Goal: Task Accomplishment & Management: Use online tool/utility

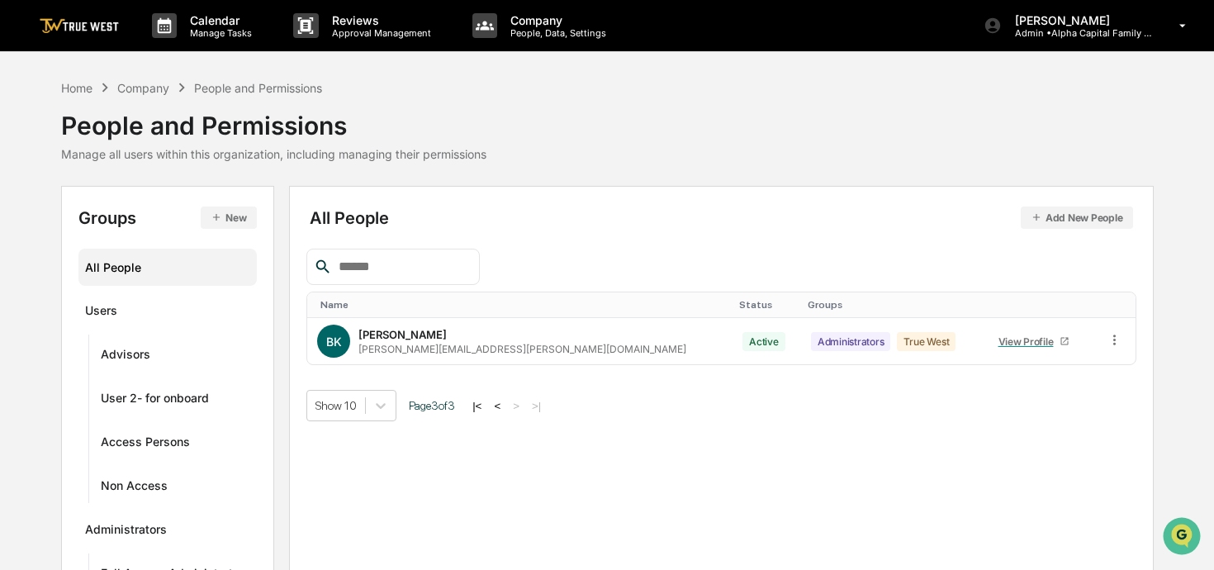
click at [94, 22] on img at bounding box center [79, 26] width 79 height 16
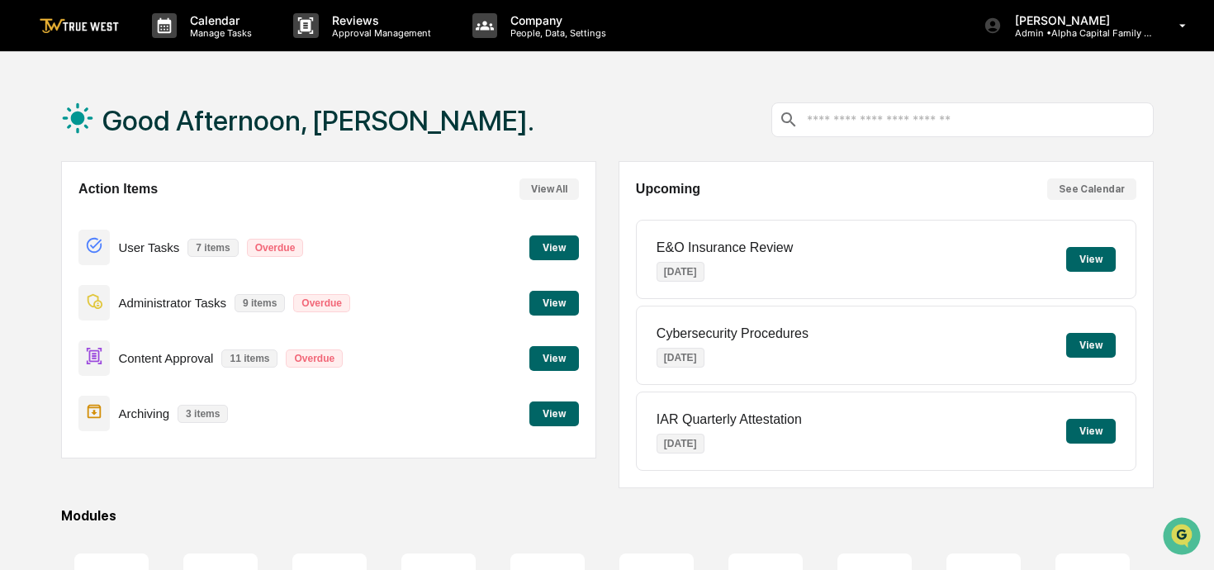
click at [1096, 267] on button "View" at bounding box center [1091, 259] width 50 height 25
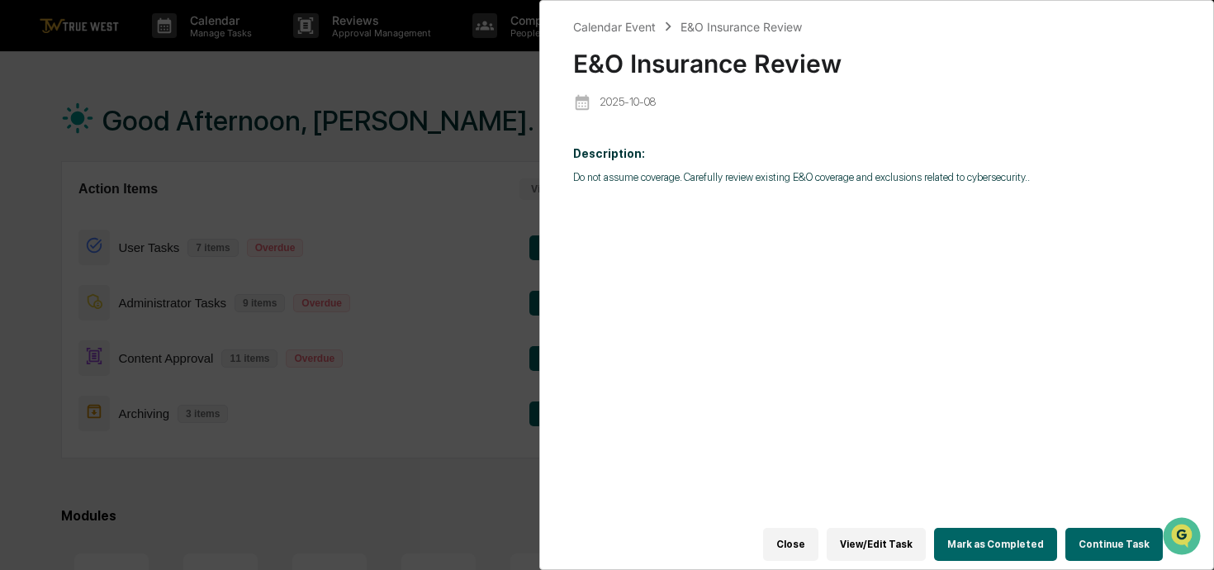
click at [1093, 547] on button "Continue Task" at bounding box center [1113, 544] width 97 height 33
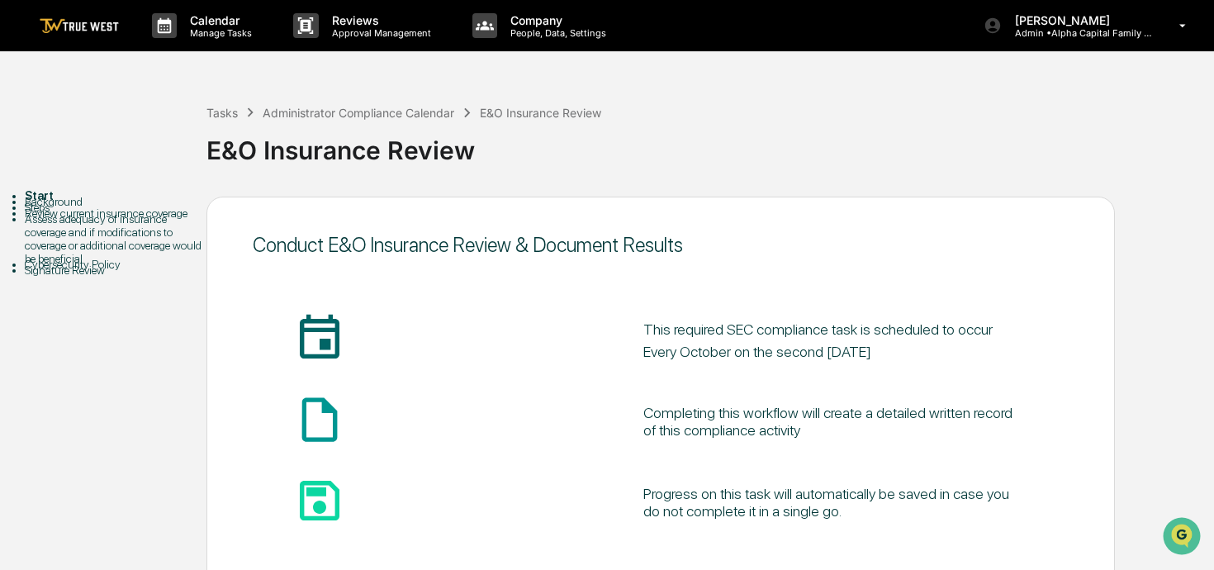
scroll to position [96, 0]
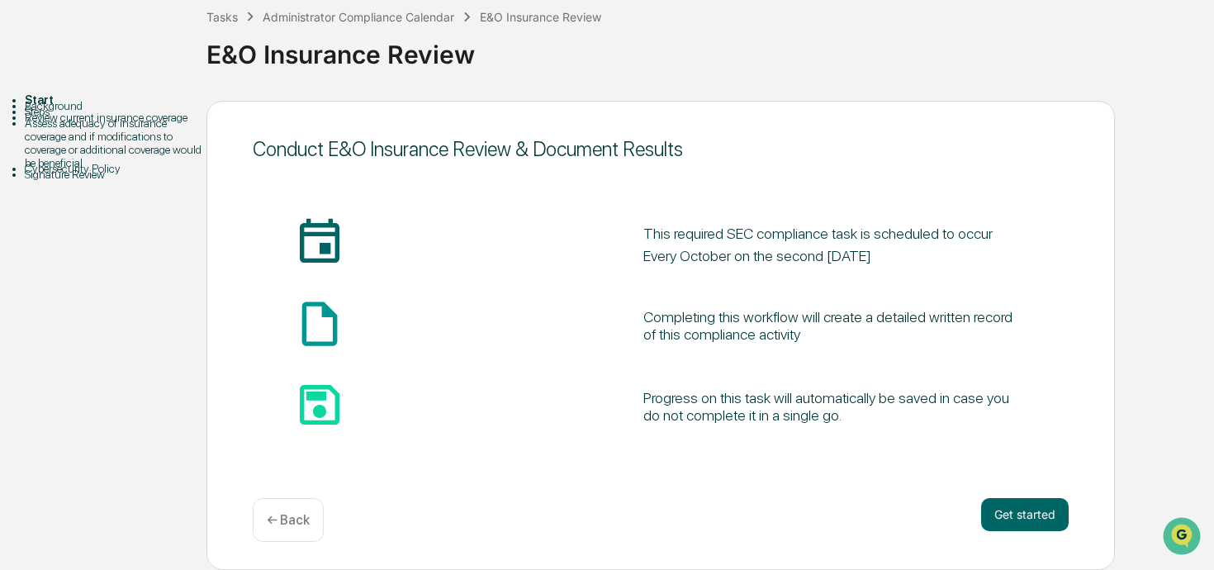
click at [111, 175] on div "Cybersecurity Policy" at bounding box center [116, 168] width 182 height 13
click at [69, 118] on div "Steps" at bounding box center [116, 111] width 182 height 13
click at [80, 112] on div "Background" at bounding box center [116, 105] width 182 height 13
click at [310, 511] on div "← Back" at bounding box center [288, 520] width 71 height 44
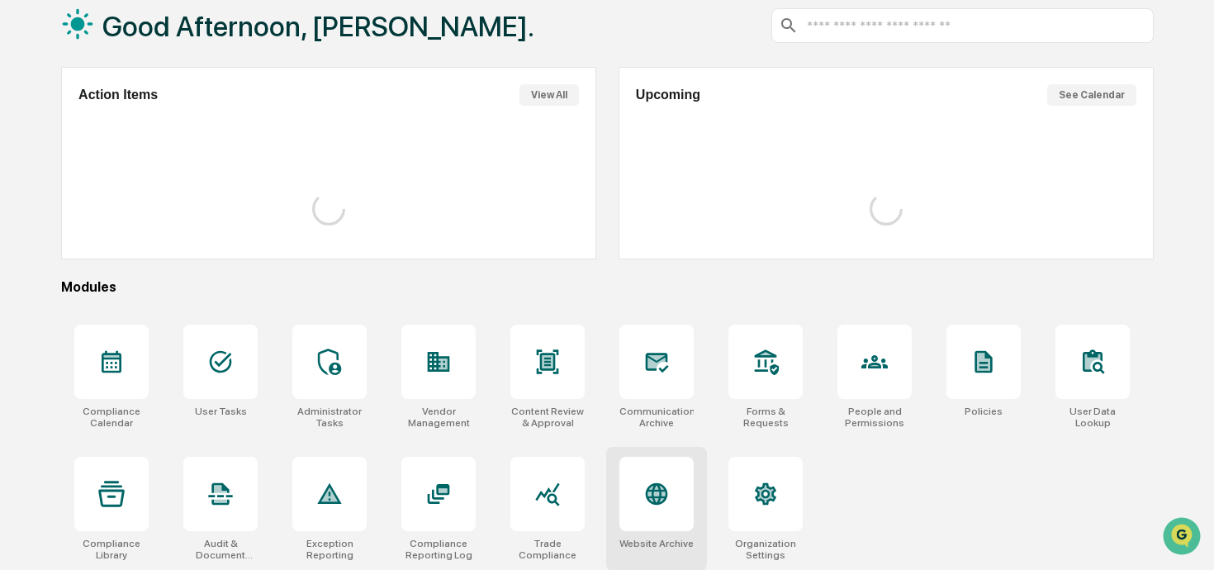
scroll to position [96, 0]
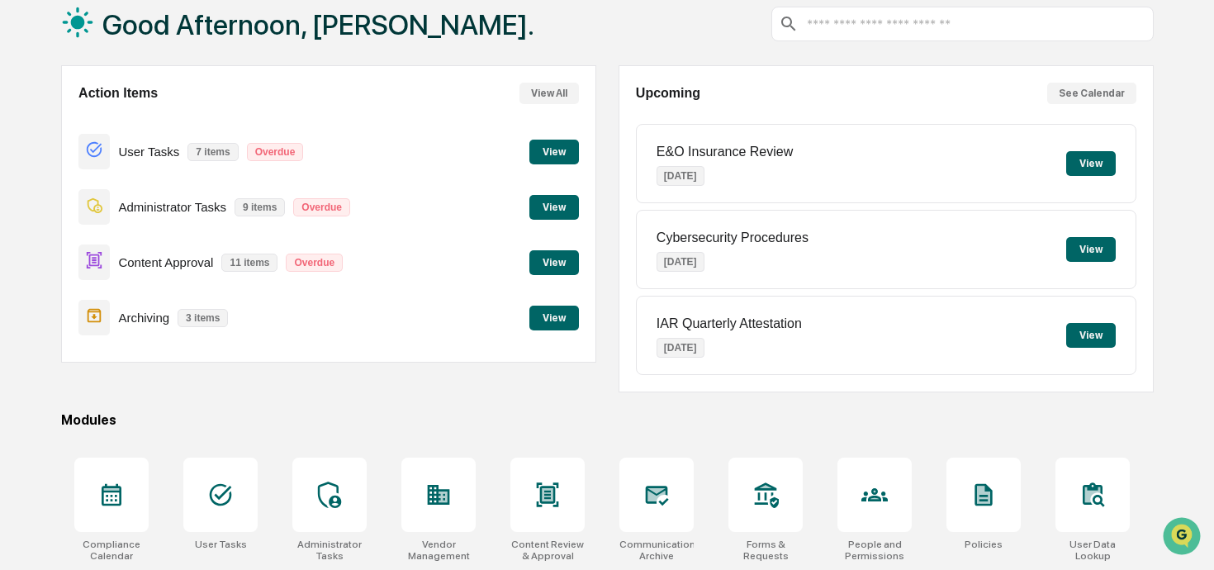
click at [1092, 162] on button "View" at bounding box center [1091, 163] width 50 height 25
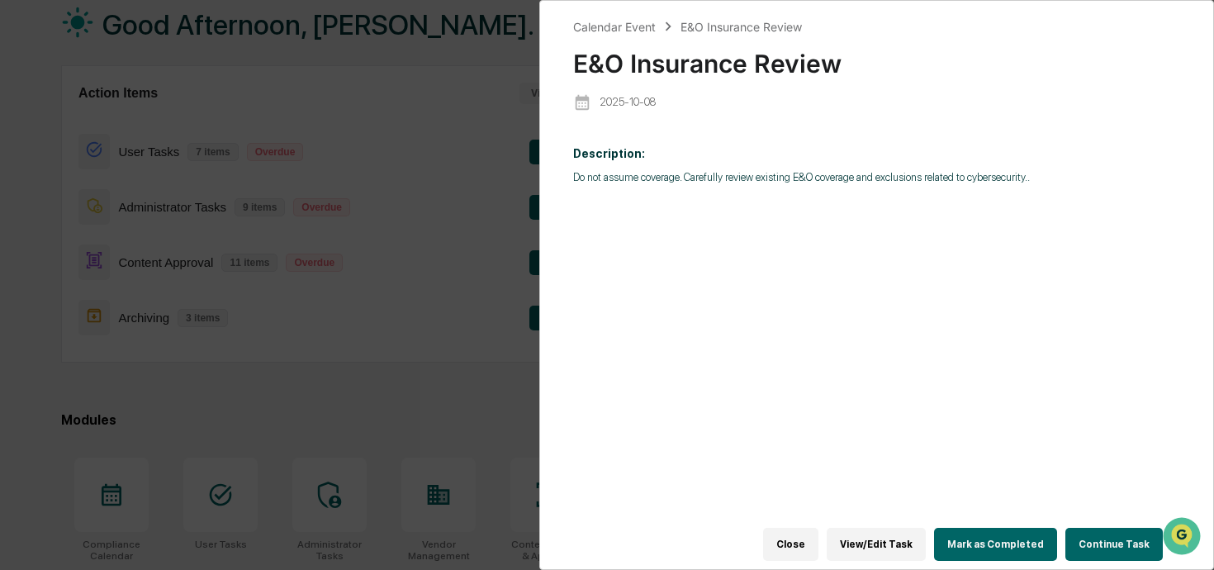
click at [1081, 540] on button "Continue Task" at bounding box center [1113, 544] width 97 height 33
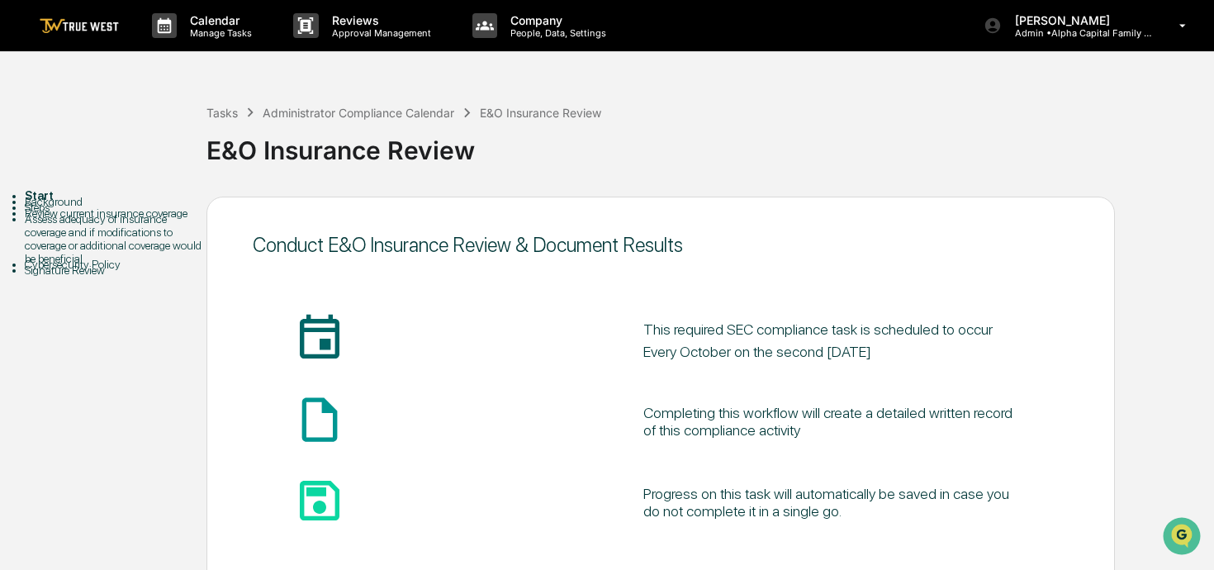
scroll to position [96, 0]
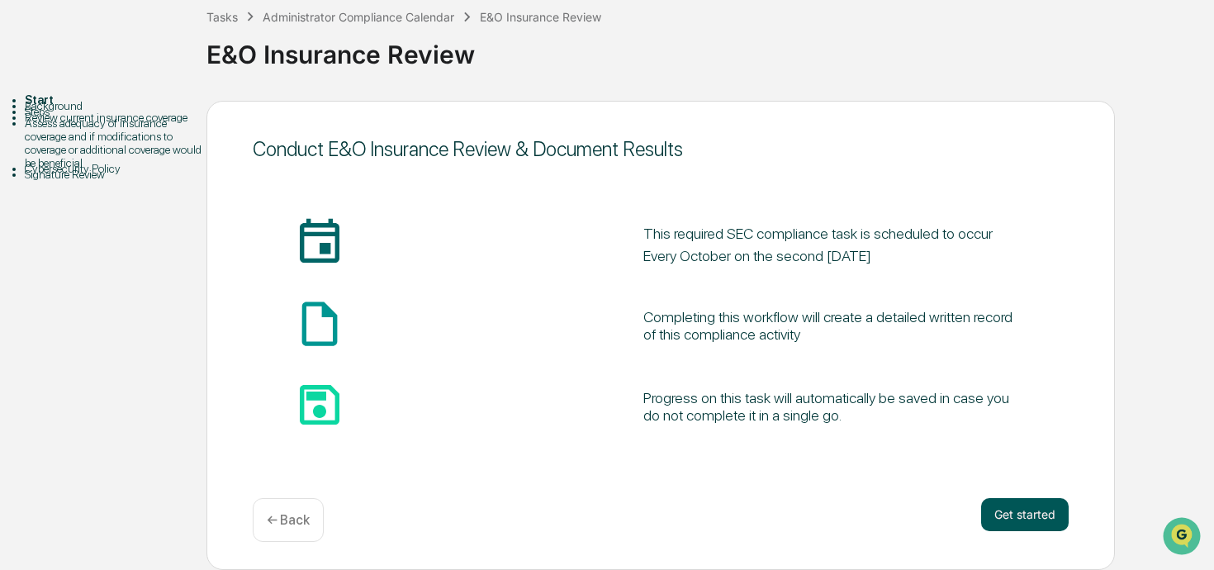
click at [1000, 508] on button "Get started" at bounding box center [1025, 514] width 88 height 33
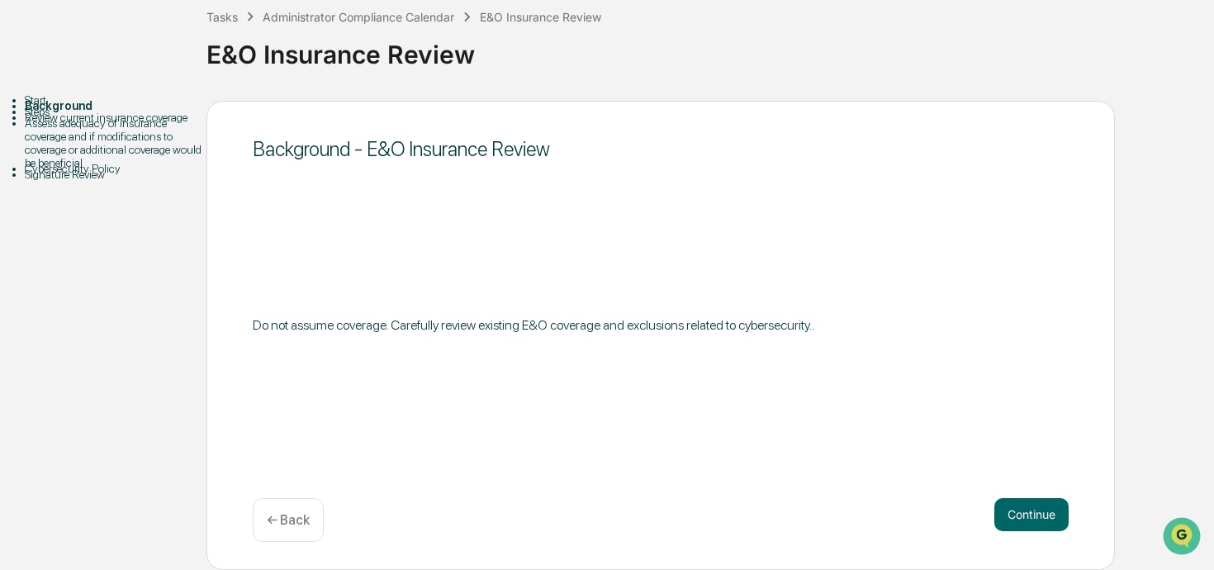
click at [1000, 508] on button "Continue" at bounding box center [1031, 514] width 74 height 33
